Goal: Information Seeking & Learning: Learn about a topic

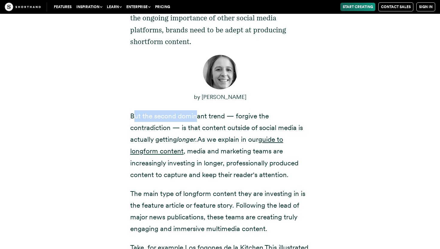
drag, startPoint x: 133, startPoint y: 114, endPoint x: 199, endPoint y: 117, distance: 65.9
click at [199, 117] on p "But the second dominant trend — forgive the contradiction — is that content out…" at bounding box center [220, 145] width 180 height 70
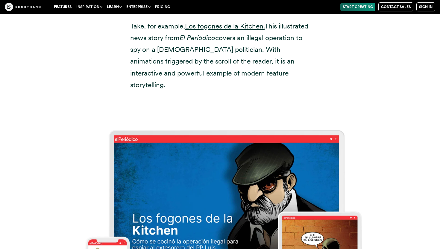
scroll to position [427, 0]
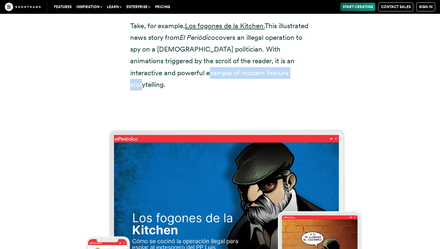
drag, startPoint x: 201, startPoint y: 80, endPoint x: 194, endPoint y: 71, distance: 12.1
click at [194, 71] on p "Take, for example, Los fogones de la Kitchen . This illustrated news story from…" at bounding box center [220, 55] width 180 height 70
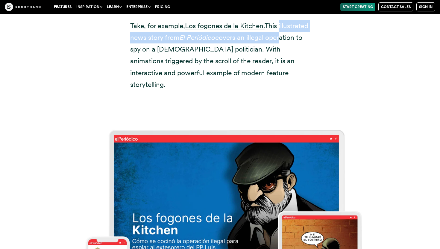
drag, startPoint x: 131, startPoint y: 41, endPoint x: 141, endPoint y: 54, distance: 17.1
click at [141, 54] on p "Take, for example, Los fogones de la Kitchen . This illustrated news story from…" at bounding box center [220, 55] width 180 height 70
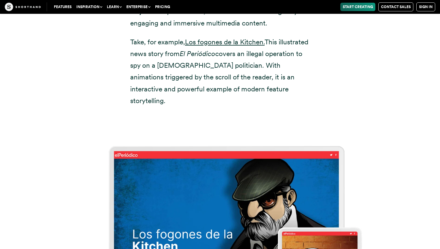
scroll to position [364, 0]
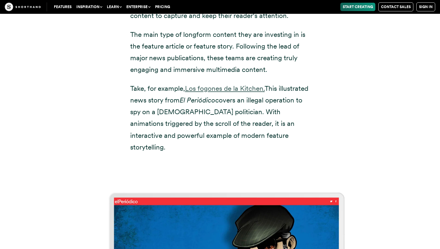
click at [214, 90] on link "Los fogones de la Kitchen" at bounding box center [224, 88] width 78 height 8
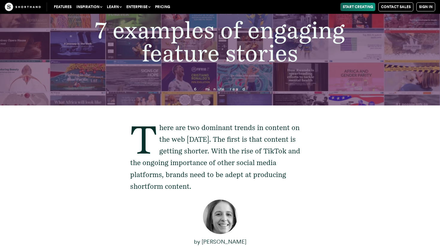
scroll to position [63, 0]
